Goal: Task Accomplishment & Management: Manage account settings

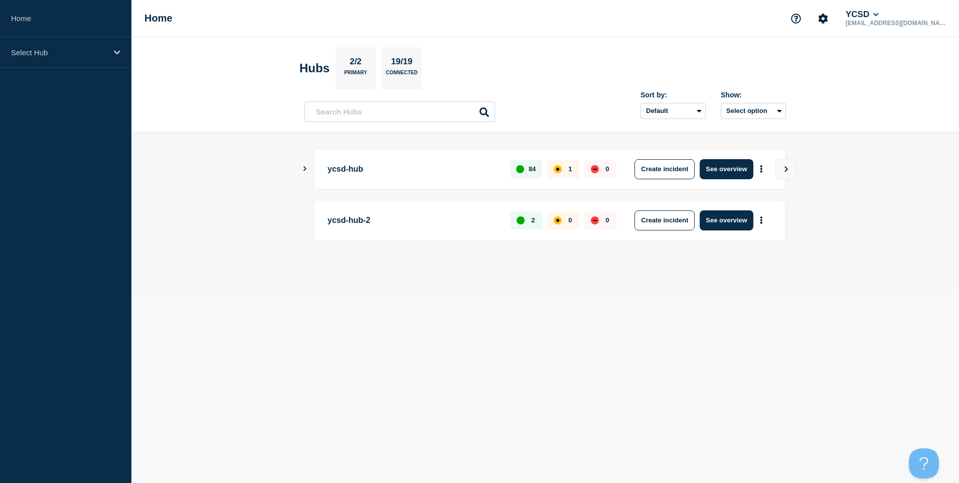
click at [569, 169] on p "1" at bounding box center [571, 169] width 4 height 8
click at [727, 173] on button "See overview" at bounding box center [726, 169] width 53 height 20
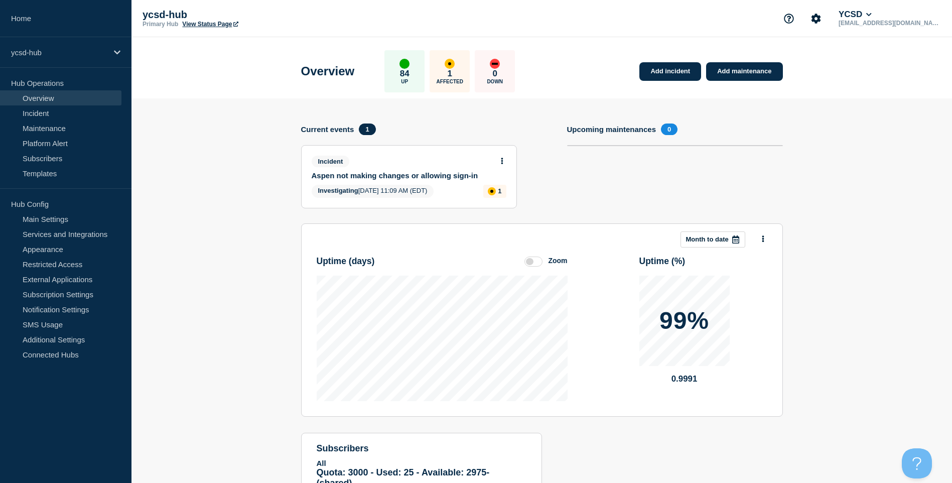
click at [498, 159] on button at bounding box center [502, 161] width 9 height 9
click at [515, 199] on link "Update incident" at bounding box center [501, 198] width 49 height 8
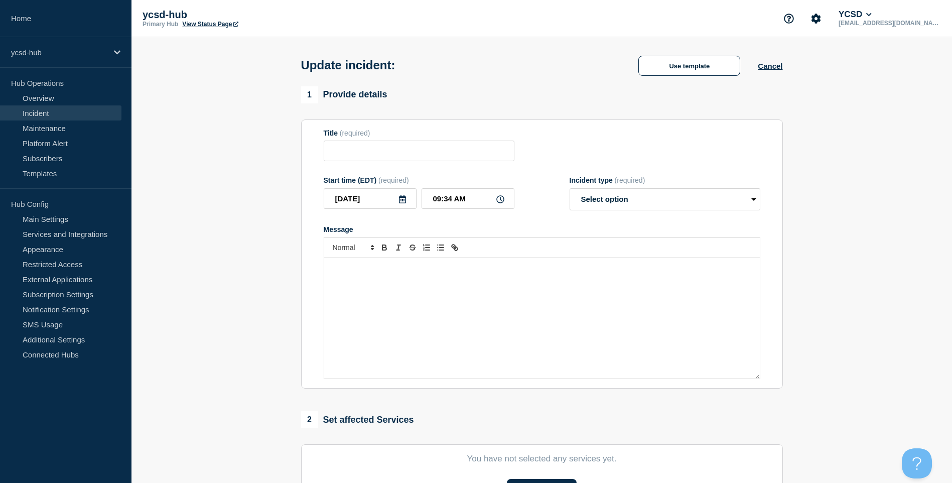
type input "Aspen not making changes or allowing sign-in"
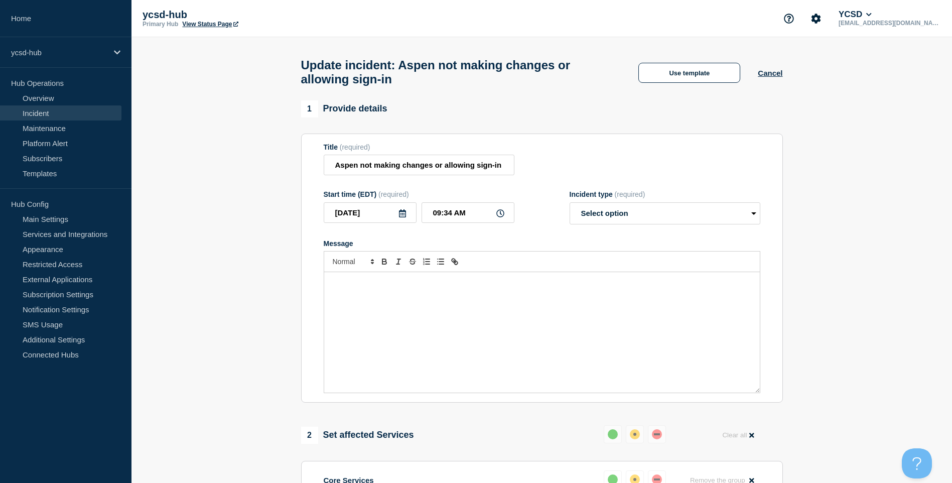
click at [632, 197] on span "(required)" at bounding box center [630, 194] width 31 height 8
click at [633, 224] on select "Select option Investigating Identified Monitoring Resolved" at bounding box center [665, 213] width 191 height 22
select select "resolved"
click at [570, 207] on select "Select option Investigating Identified Monitoring Resolved" at bounding box center [665, 213] width 191 height 22
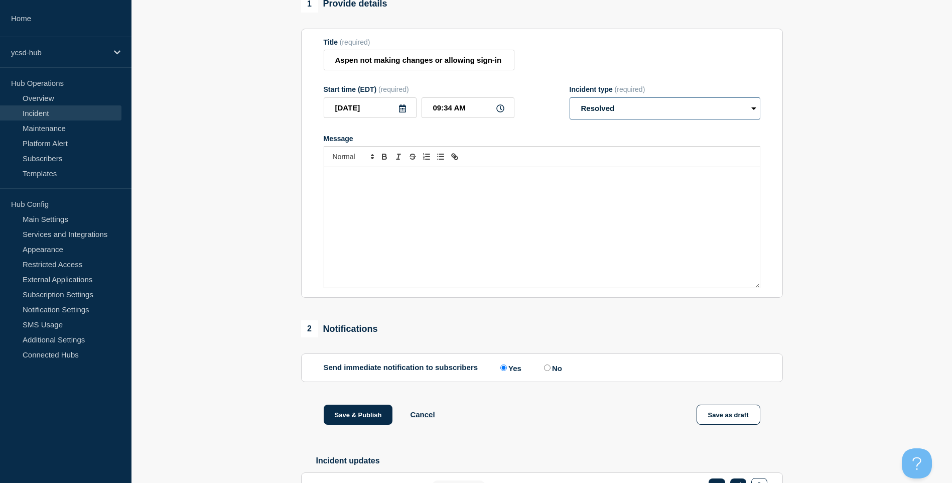
scroll to position [176, 0]
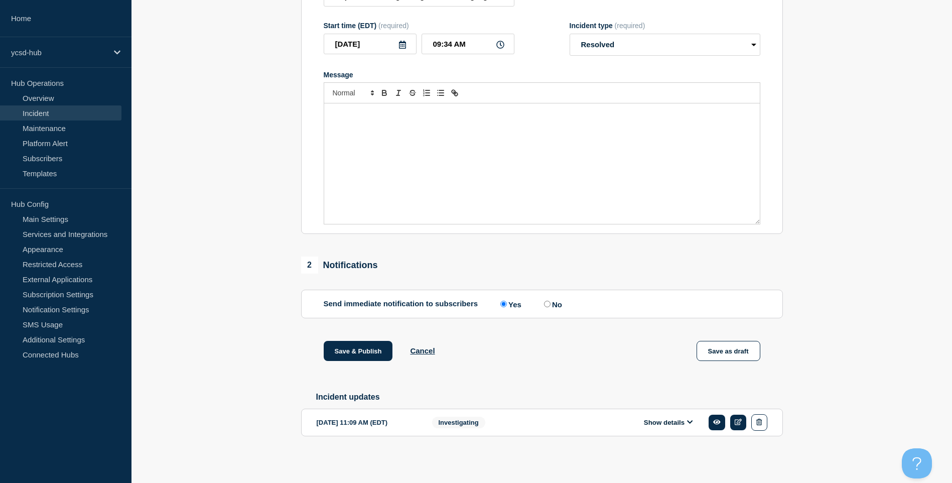
click at [518, 147] on div "Message" at bounding box center [542, 163] width 436 height 120
click at [345, 350] on button "Save & Publish" at bounding box center [358, 351] width 69 height 20
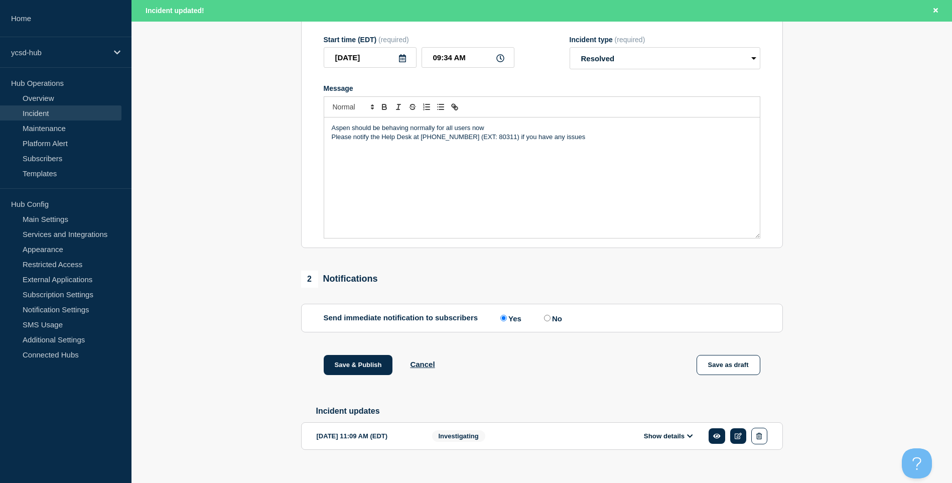
scroll to position [197, 0]
